Goal: Entertainment & Leisure: Consume media (video, audio)

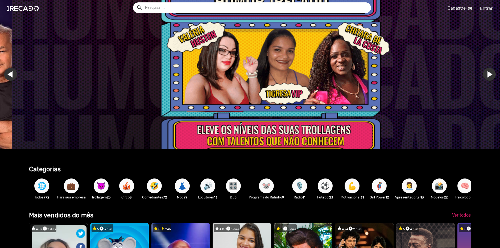
click at [16, 72] on link "Ir para o slide anterior" at bounding box center [22, 74] width 13 height 13
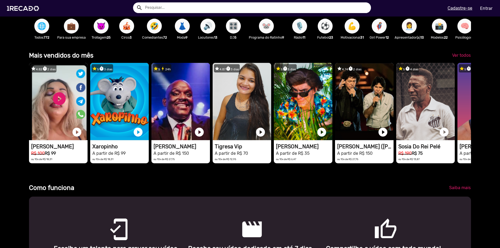
scroll to position [0, 496]
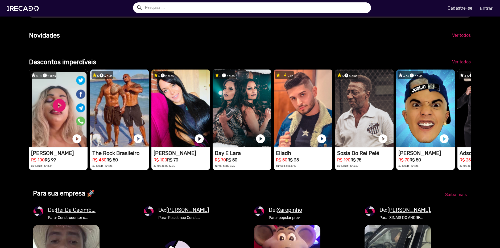
scroll to position [0, 0]
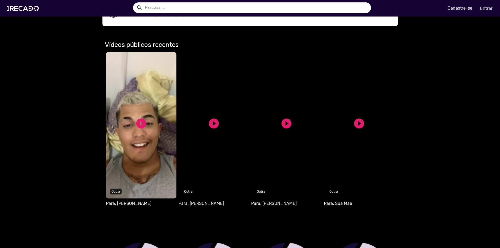
scroll to position [186, 0]
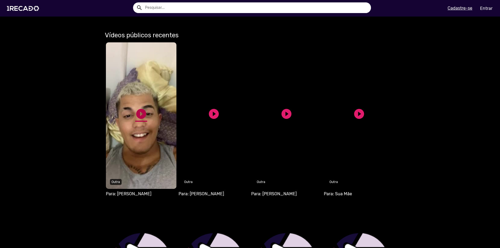
click at [135, 112] on link "play_circle_filled" at bounding box center [141, 114] width 12 height 12
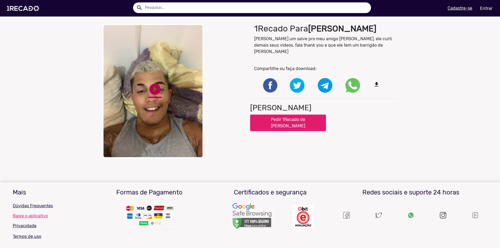
click at [153, 90] on link "play_circle_filled" at bounding box center [154, 88] width 13 height 13
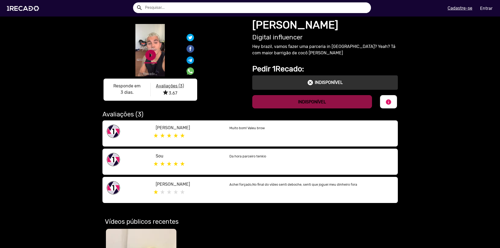
click at [146, 49] on link "play_circle_filled" at bounding box center [150, 55] width 13 height 13
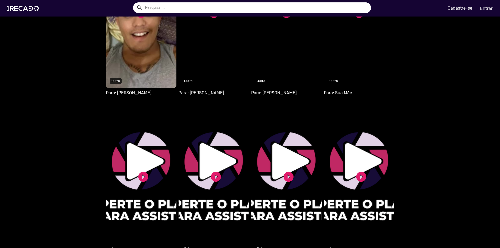
scroll to position [292, 0]
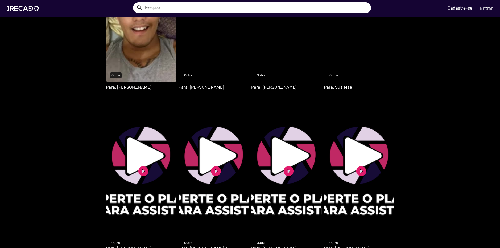
click at [216, 13] on link "play_circle_filled" at bounding box center [214, 7] width 12 height 12
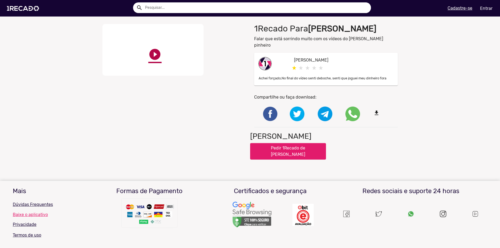
click at [155, 57] on link "play_circle_filled" at bounding box center [154, 54] width 13 height 13
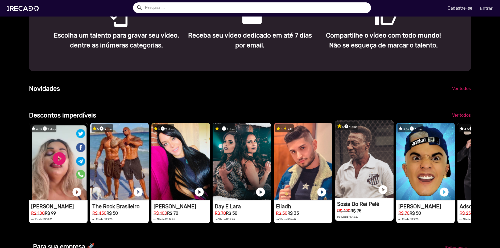
scroll to position [0, 991]
drag, startPoint x: 464, startPoint y: 178, endPoint x: 343, endPoint y: 168, distance: 122.2
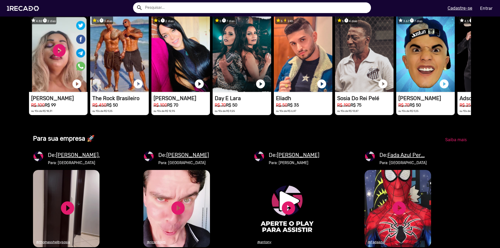
scroll to position [479, 0]
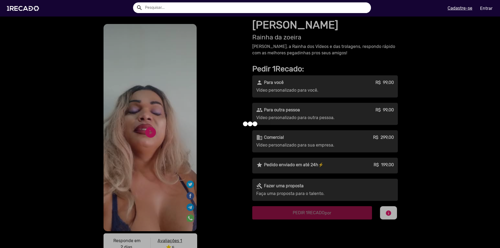
click at [149, 129] on div at bounding box center [250, 124] width 500 height 248
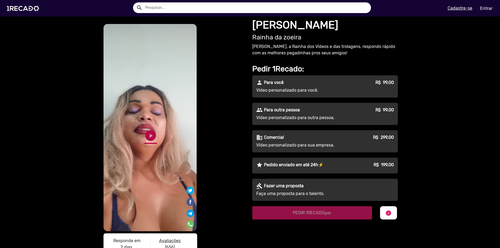
click at [149, 130] on link "play_circle_filled" at bounding box center [150, 135] width 13 height 13
click at [150, 129] on link "pause_circle" at bounding box center [150, 135] width 13 height 13
click at [432, 20] on div "S1RECADO vídeos dedicados para fãs e empresas S1RECADO vídeos dedicados para fã…" at bounding box center [250, 188] width 500 height 344
